Goal: Task Accomplishment & Management: Manage account settings

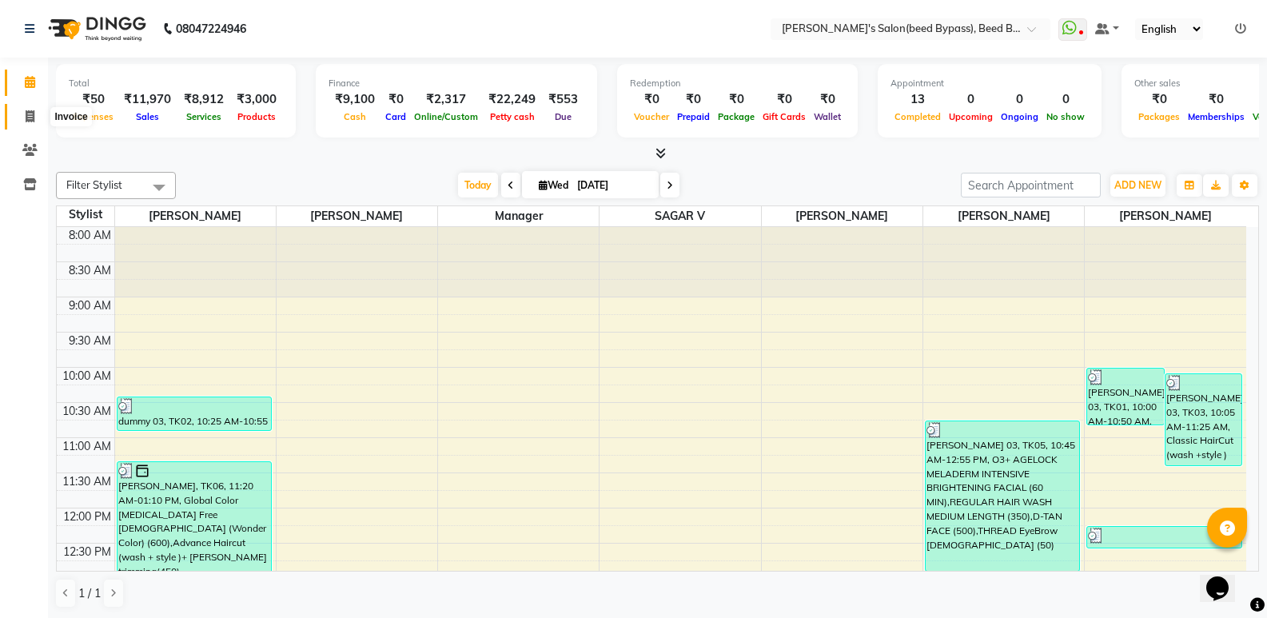
click at [30, 118] on icon at bounding box center [30, 116] width 9 height 12
select select "service"
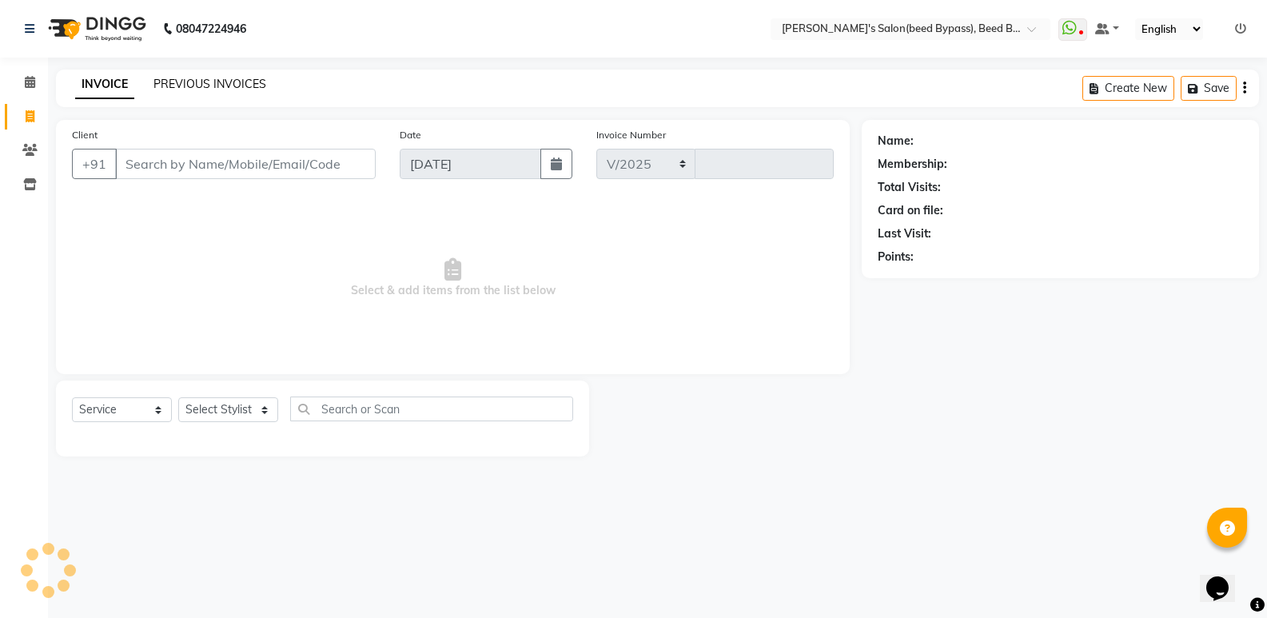
select select "4176"
type input "2407"
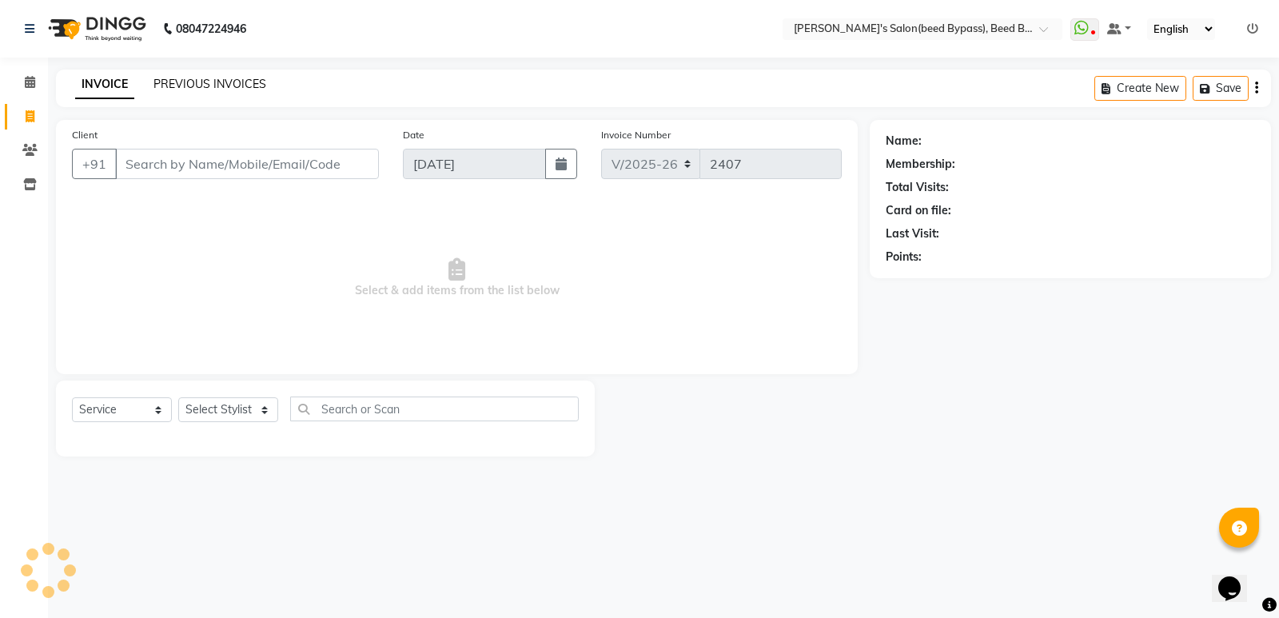
click at [180, 77] on link "PREVIOUS INVOICES" at bounding box center [209, 84] width 113 height 14
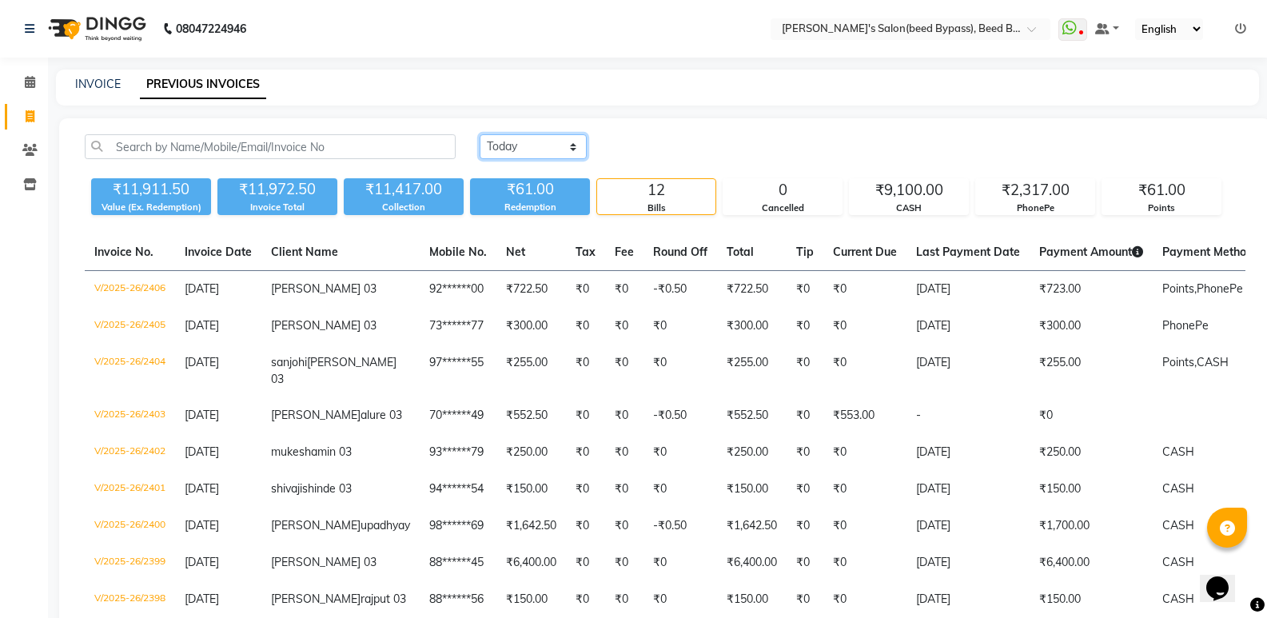
click at [501, 153] on select "[DATE] [DATE] Custom Range" at bounding box center [532, 146] width 107 height 25
click at [479, 134] on select "[DATE] [DATE] Custom Range" at bounding box center [532, 146] width 107 height 25
click at [1041, 198] on div "₹2,317.00" at bounding box center [1035, 190] width 118 height 22
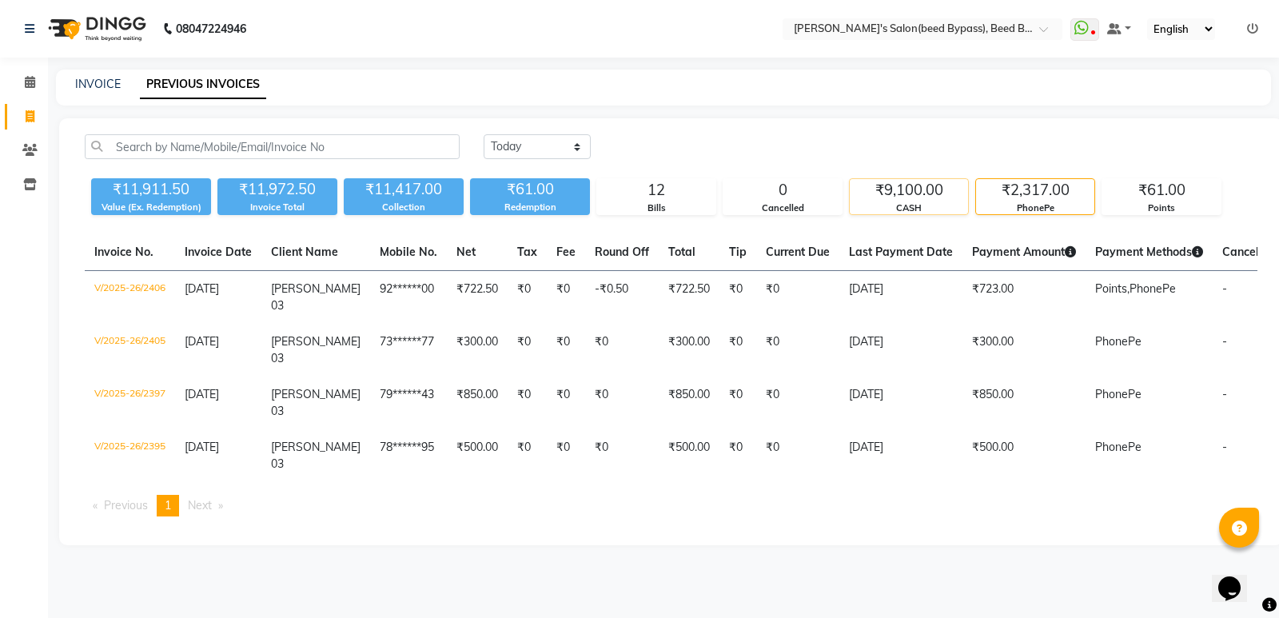
click at [905, 197] on div "₹9,100.00" at bounding box center [908, 190] width 118 height 22
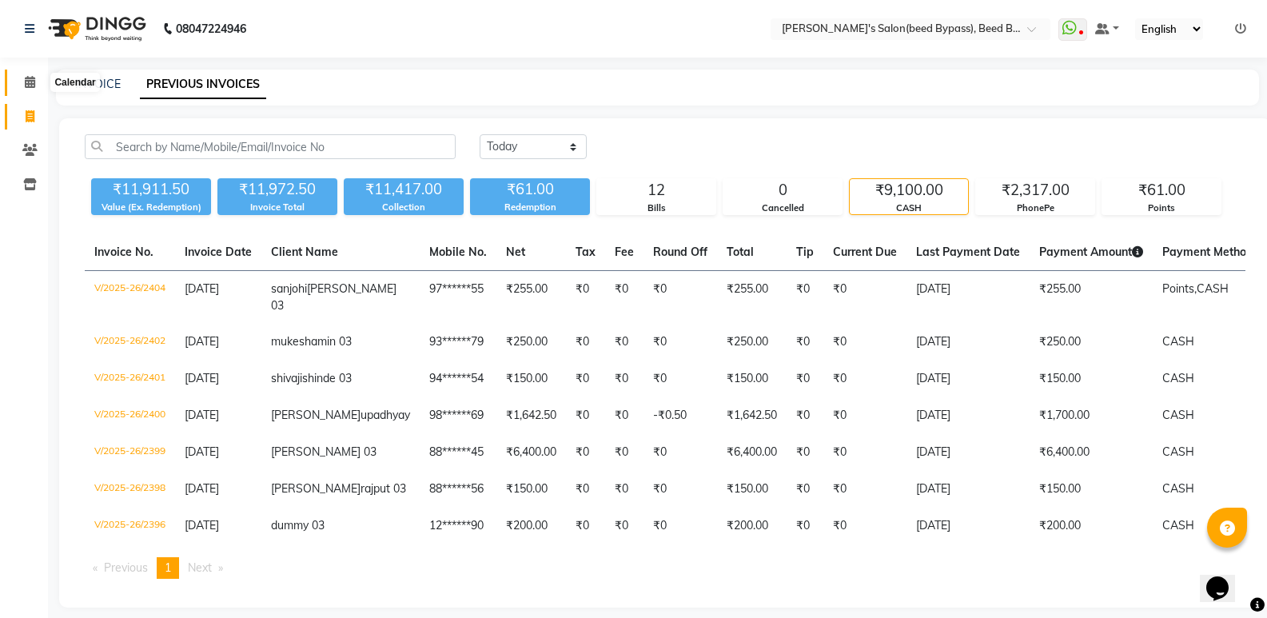
click at [25, 76] on icon at bounding box center [30, 82] width 10 height 12
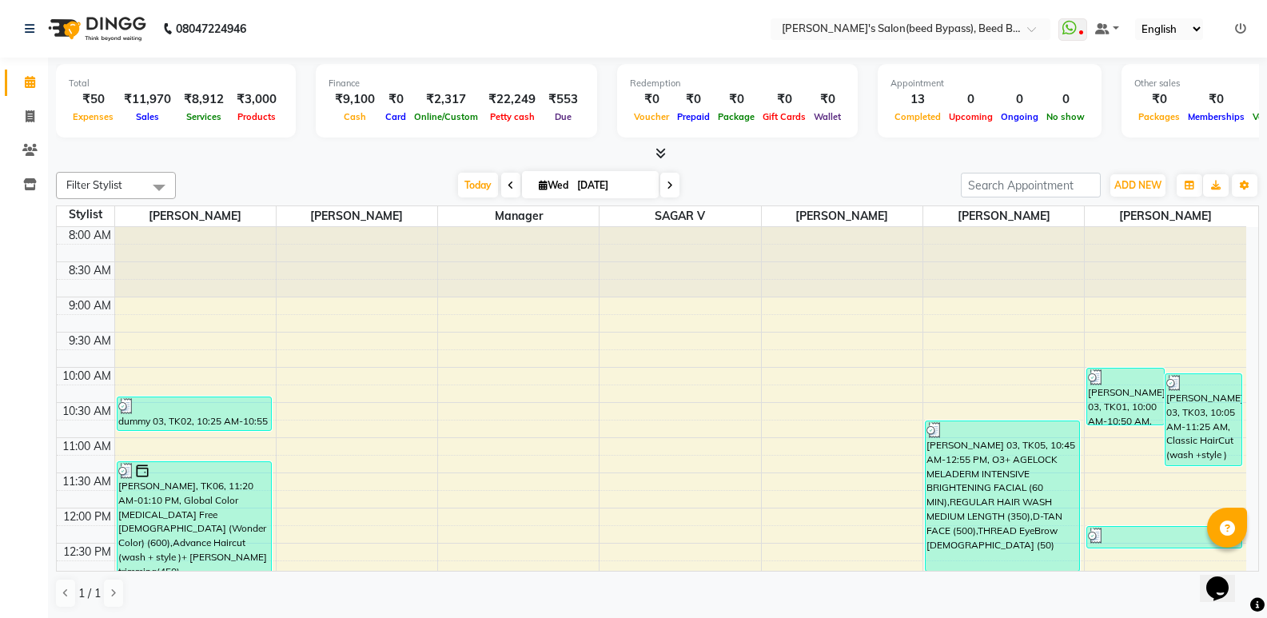
click at [1236, 29] on icon at bounding box center [1240, 28] width 11 height 11
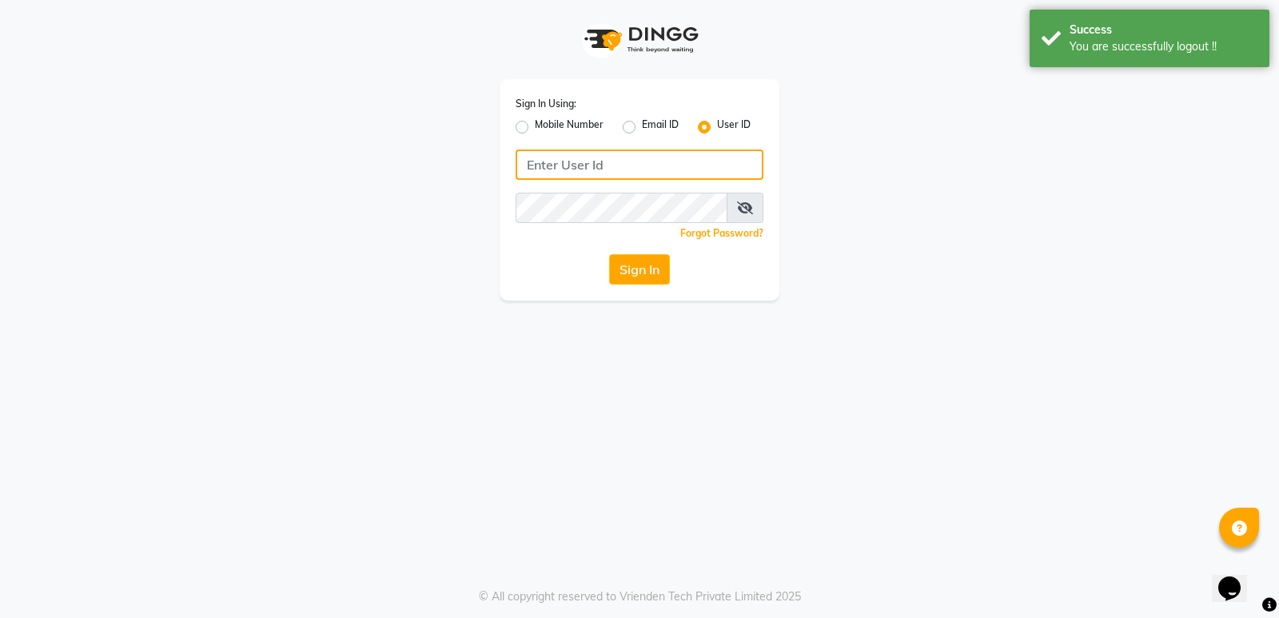
type input "7888039666"
